Goal: Task Accomplishment & Management: Use online tool/utility

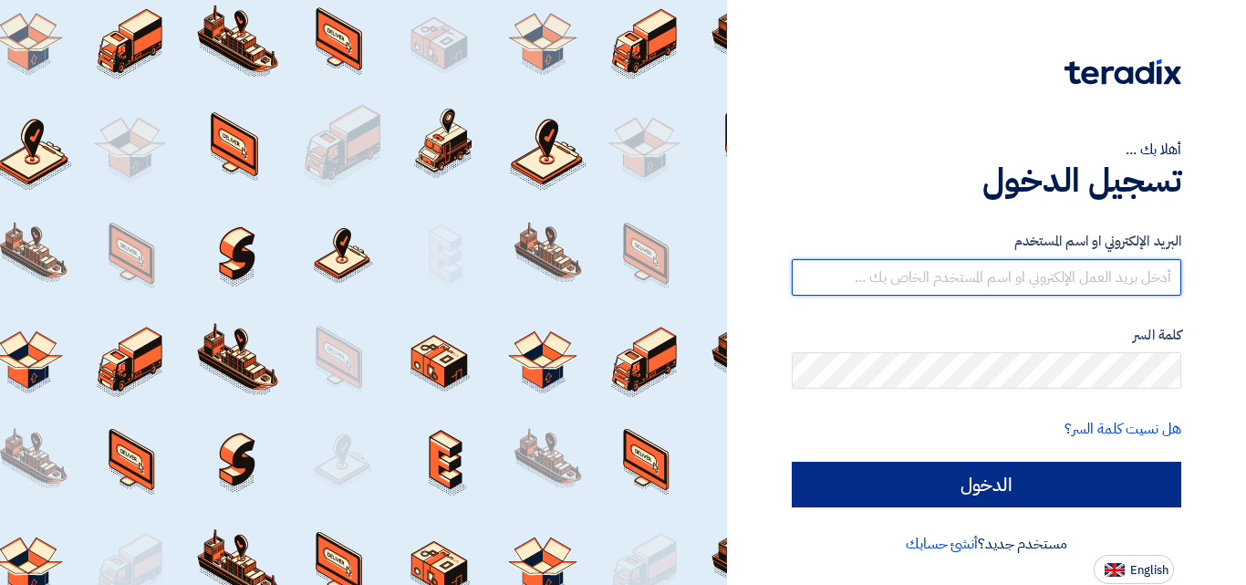
type input "[EMAIL_ADDRESS][DOMAIN_NAME]"
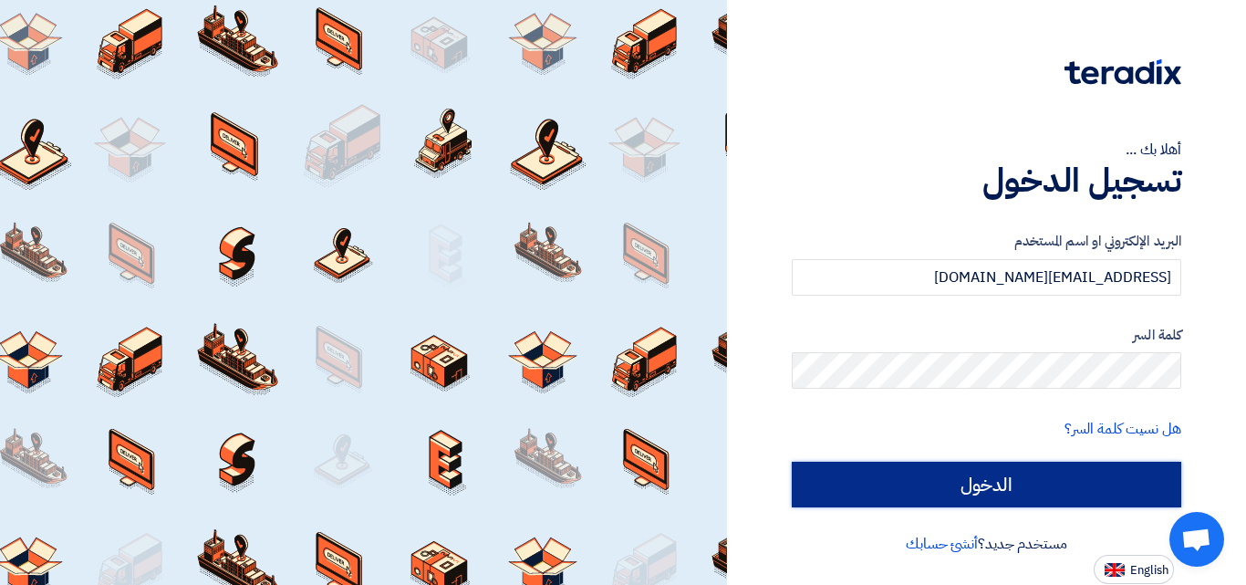
click at [995, 479] on input "الدخول" at bounding box center [986, 484] width 389 height 46
type input "Sign in"
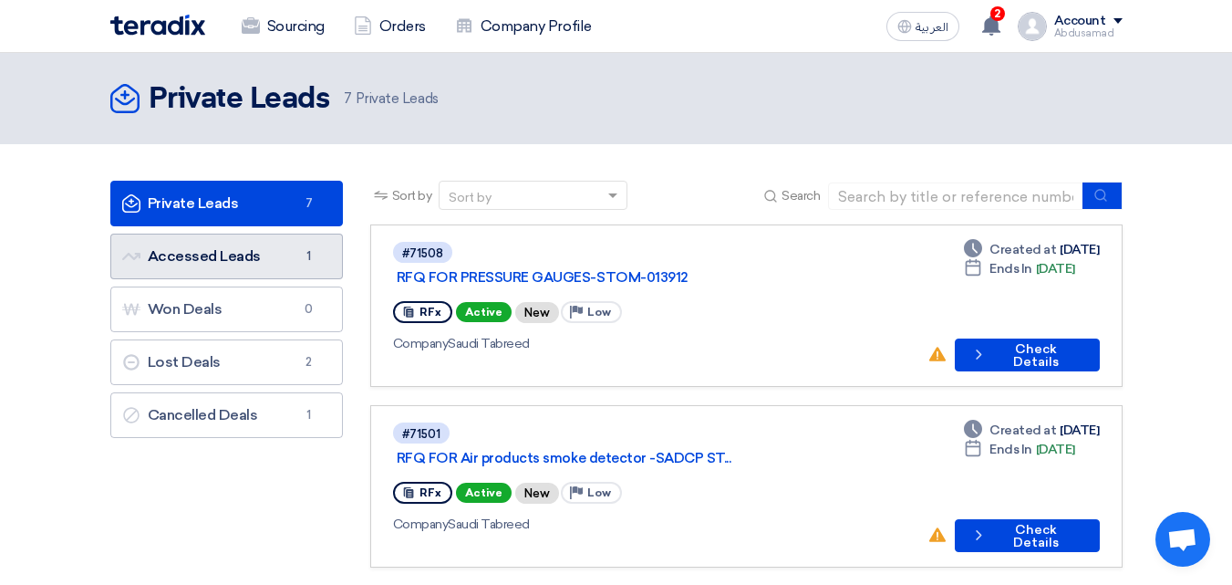
click at [266, 254] on link "Accessed Leads Accessed Leads 1" at bounding box center [226, 256] width 233 height 46
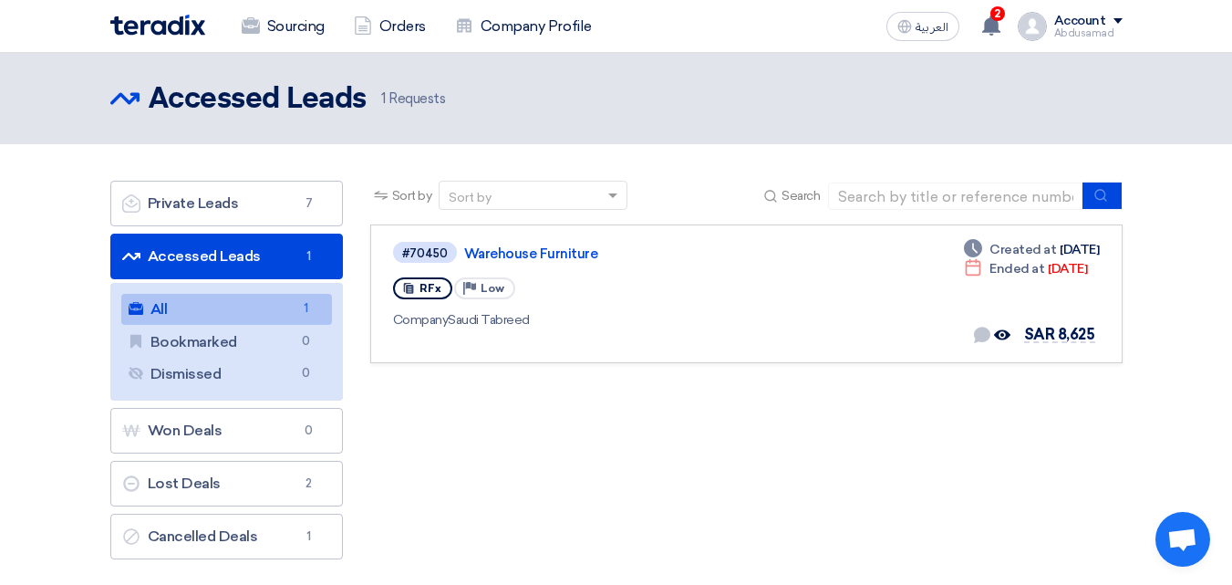
click at [242, 316] on link "All All 1" at bounding box center [226, 309] width 211 height 31
click at [992, 23] on use at bounding box center [991, 26] width 18 height 20
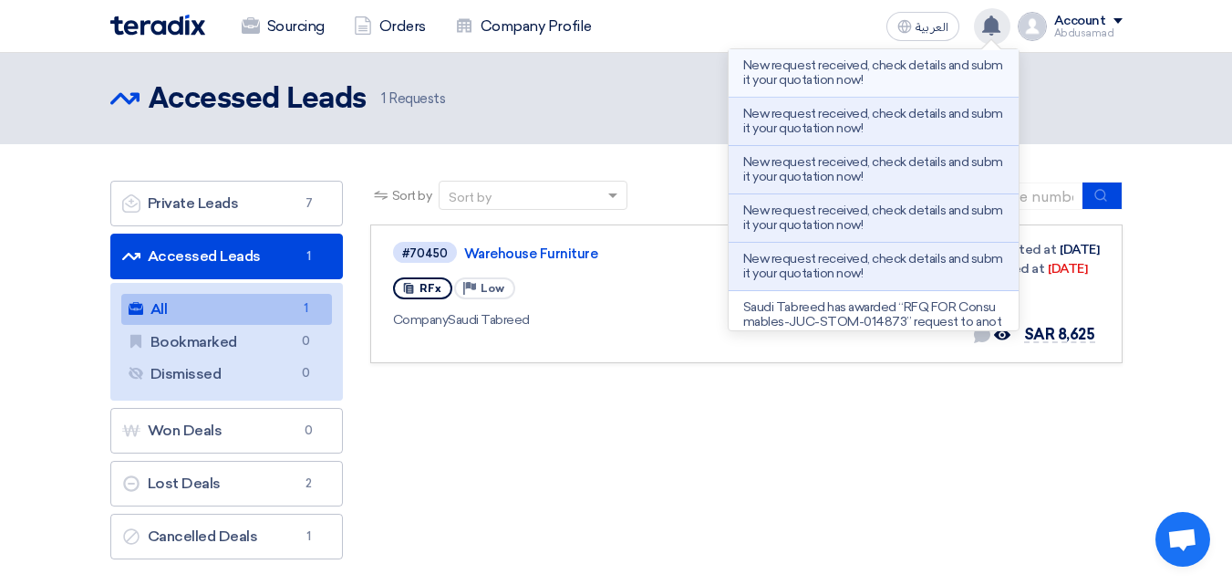
click at [957, 67] on p "New request received, check details and submit your quotation now!" at bounding box center [873, 72] width 261 height 29
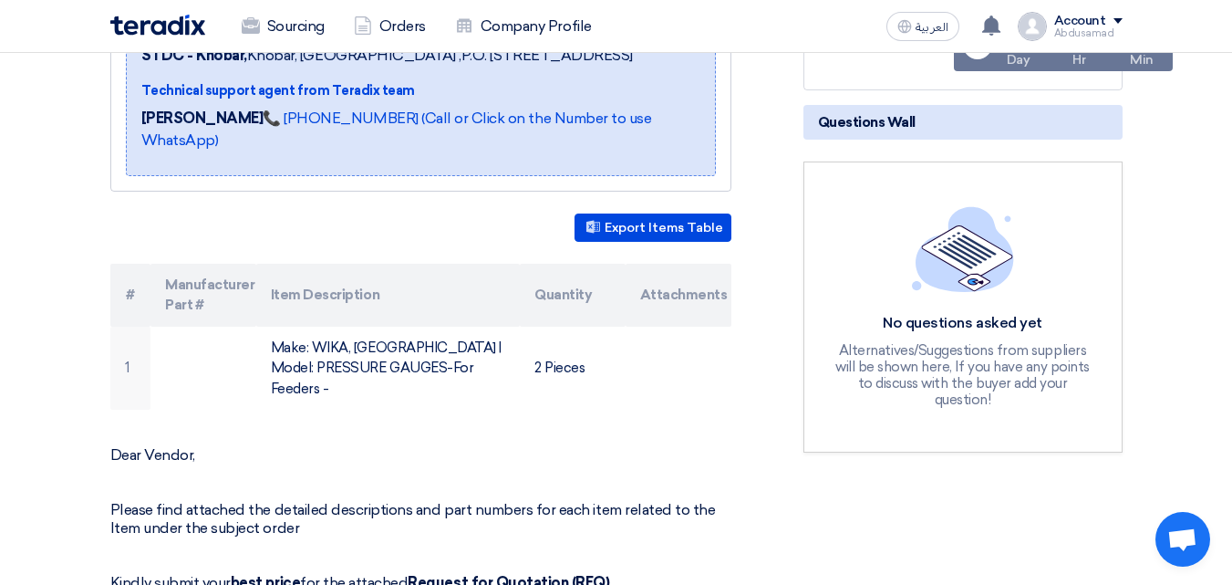
scroll to position [456, 0]
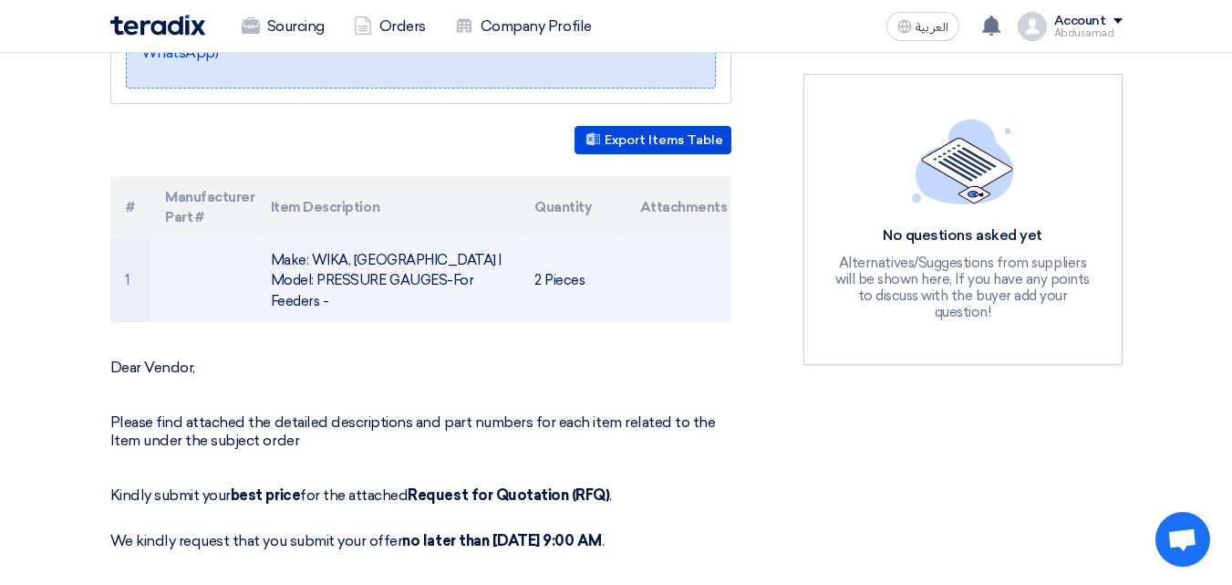
drag, startPoint x: 482, startPoint y: 279, endPoint x: 264, endPoint y: 261, distance: 218.7
click at [264, 261] on td "Make: WIKA, [GEOGRAPHIC_DATA] | Model: PRESSURE GAUGES-For Feeders -" at bounding box center [388, 281] width 264 height 84
copy td "Make: WIKA, [GEOGRAPHIC_DATA] | Model: PRESSURE GAUGES-For Feeders -"
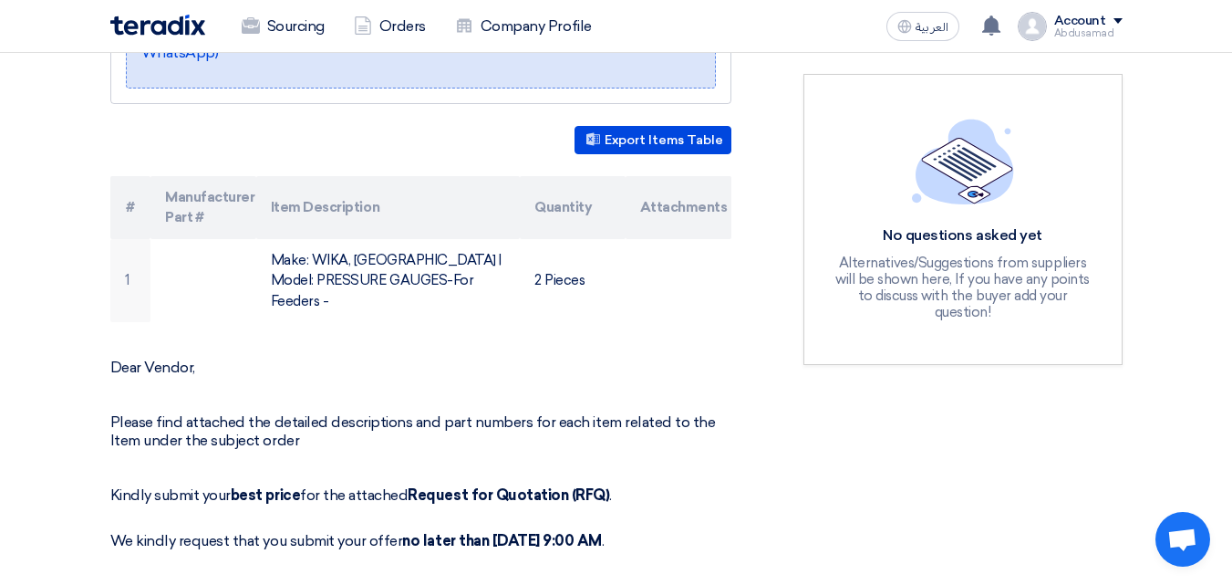
scroll to position [274, 0]
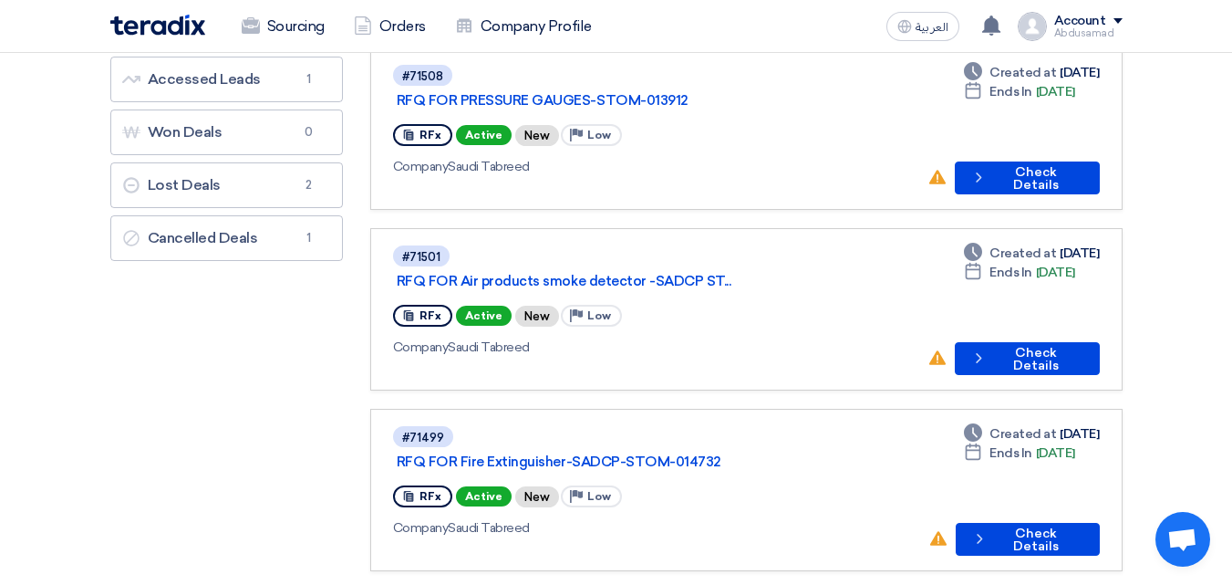
scroll to position [182, 0]
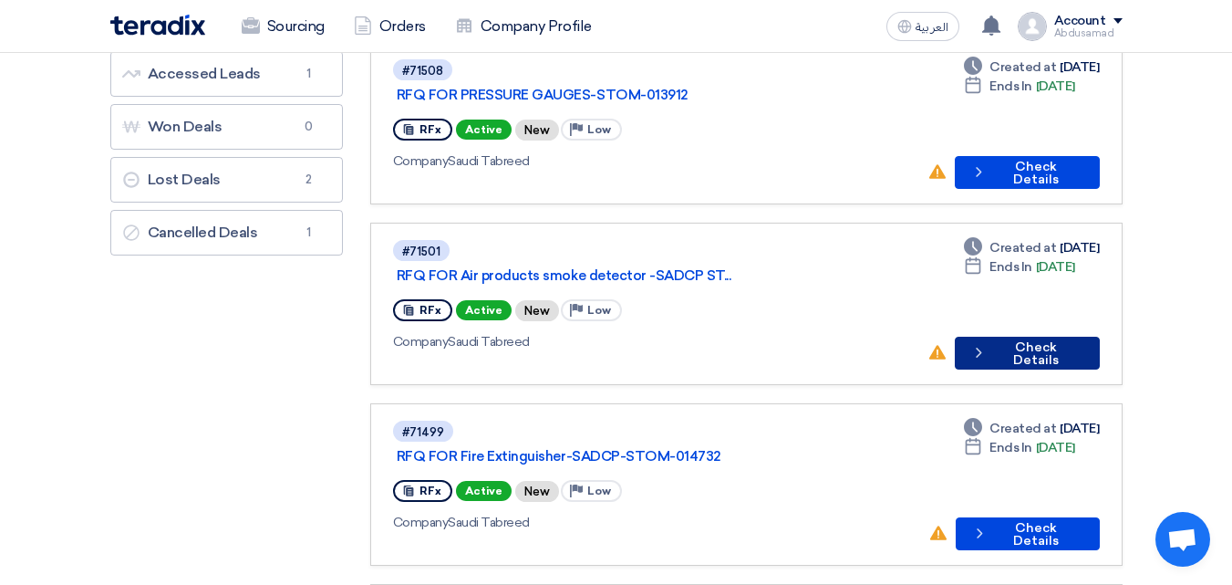
click at [1045, 336] on button "Check details Check Details" at bounding box center [1027, 352] width 145 height 33
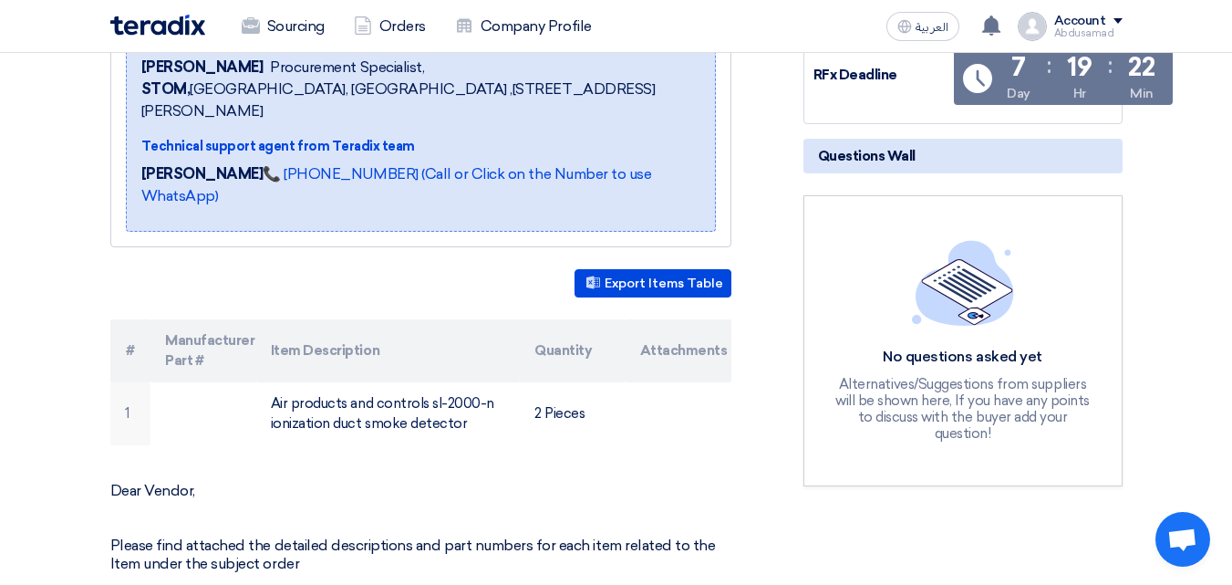
scroll to position [365, 0]
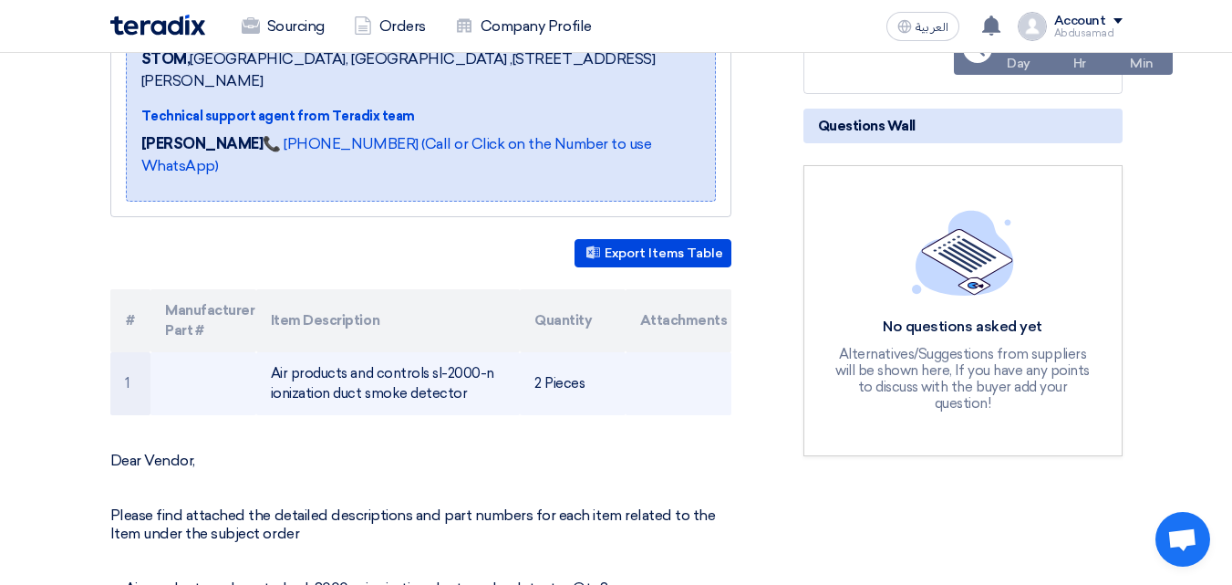
drag, startPoint x: 465, startPoint y: 390, endPoint x: 247, endPoint y: 379, distance: 218.2
click at [247, 379] on tr "1 Air products and controls sl-2000-n ionization duct smoke detector 2 Pieces" at bounding box center [420, 383] width 621 height 63
copy tr "Air products and controls sl-2000-n ionization duct smoke detector"
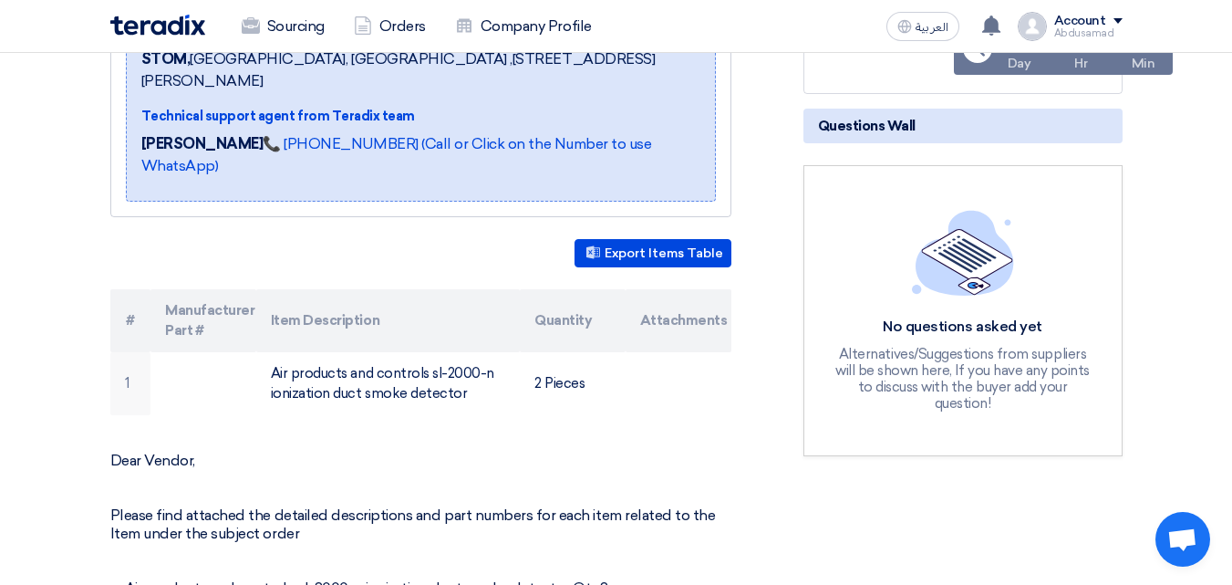
scroll to position [0, 0]
